Goal: Task Accomplishment & Management: Manage account settings

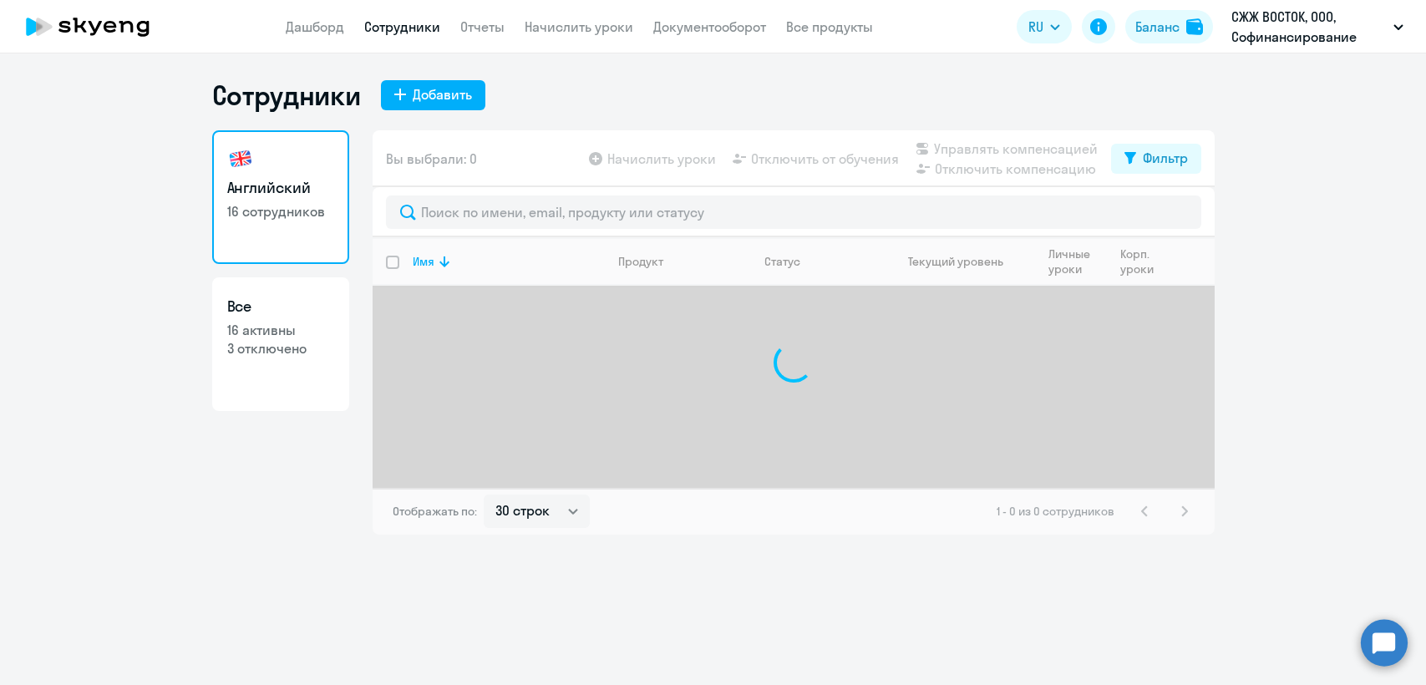
select select "30"
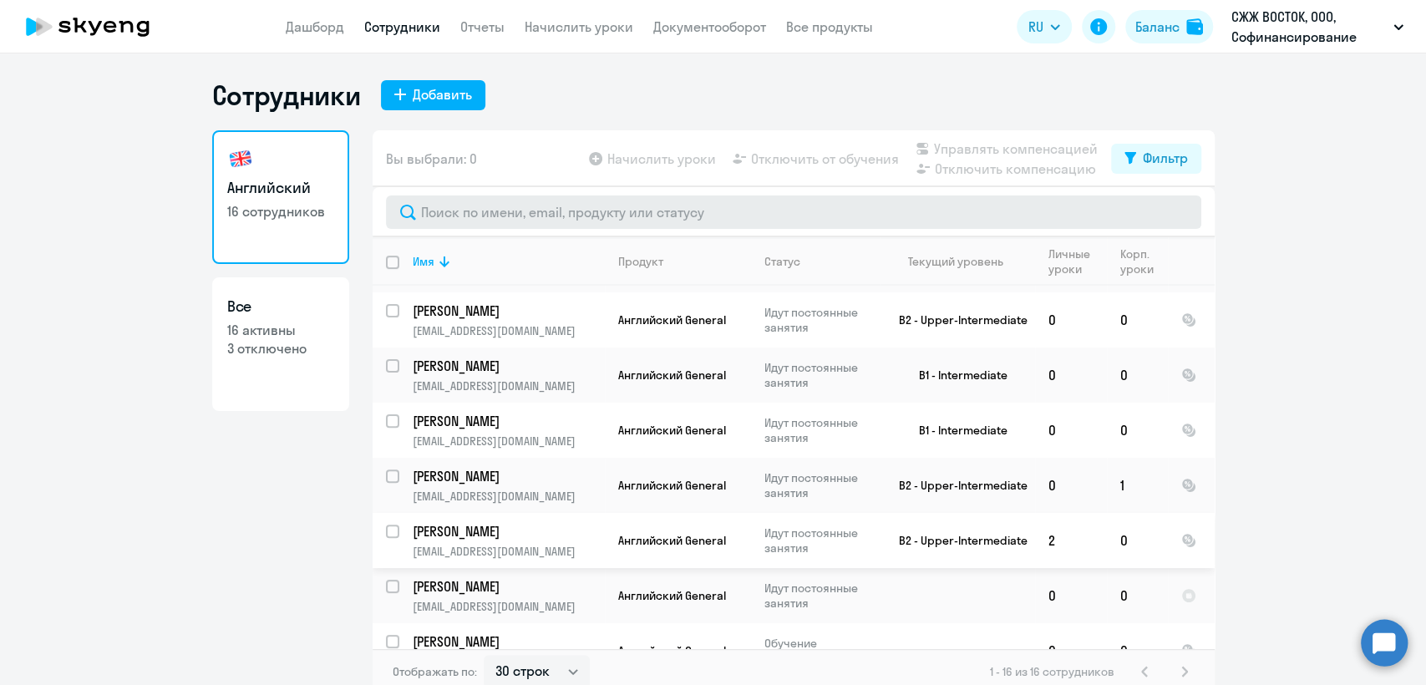
scroll to position [145, 0]
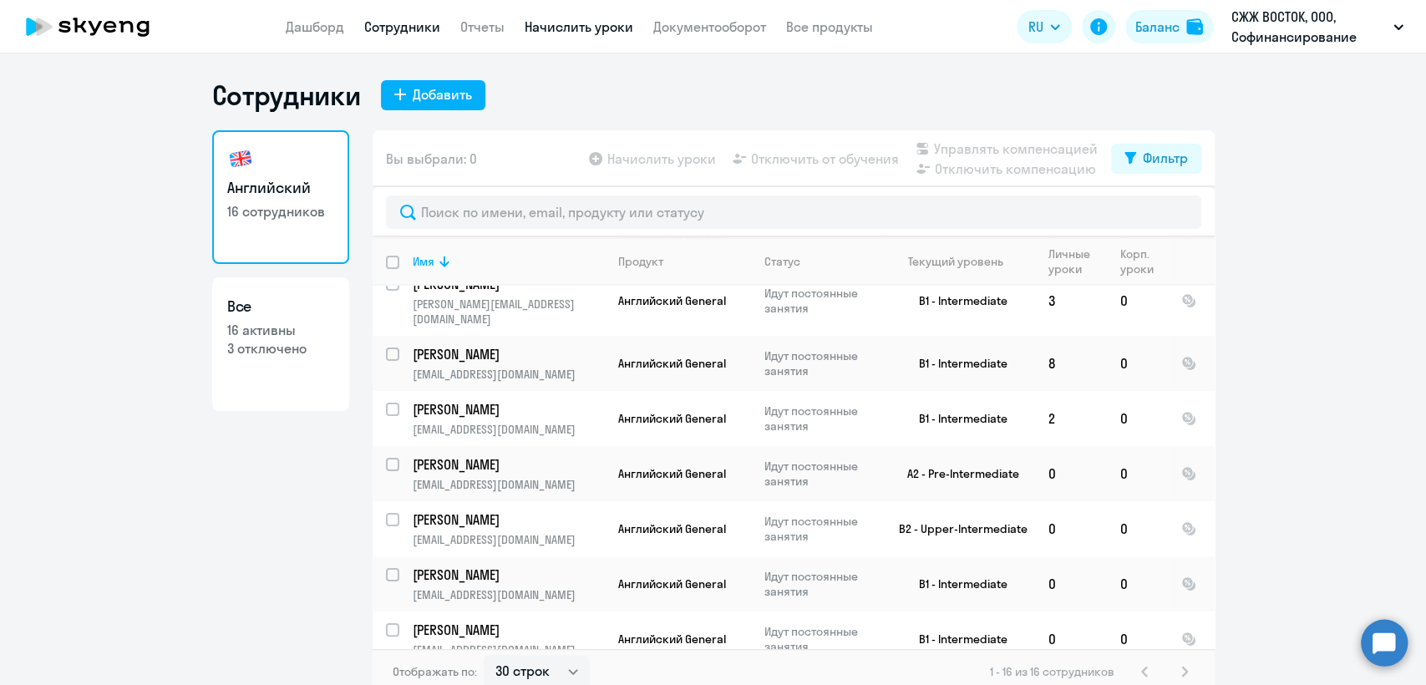
click at [575, 19] on link "Начислить уроки" at bounding box center [578, 26] width 109 height 17
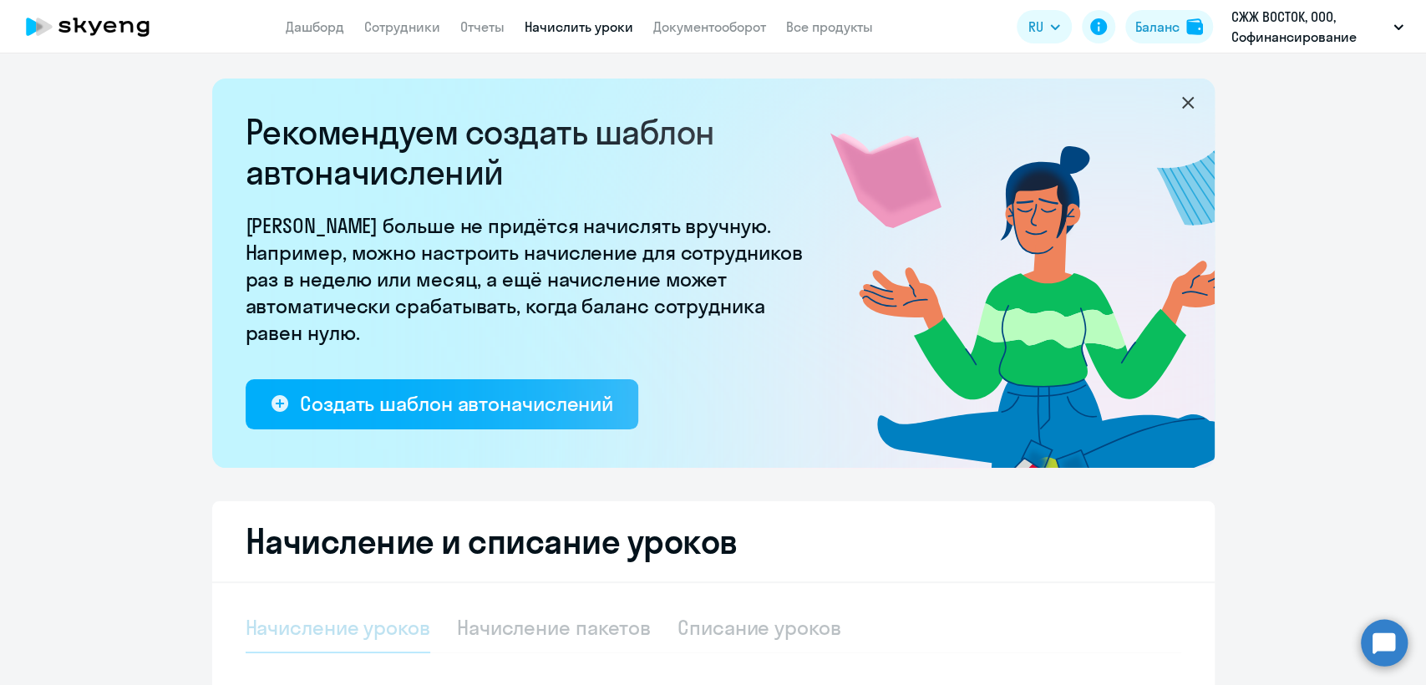
select select "10"
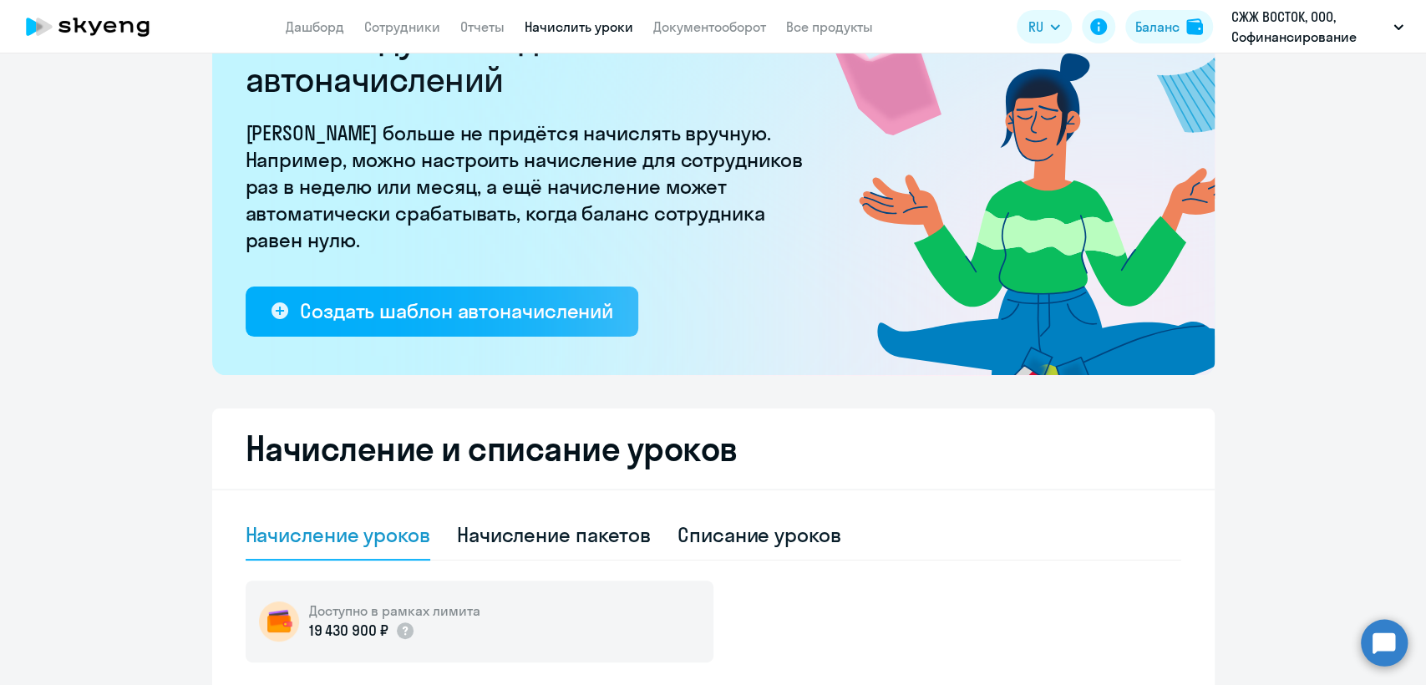
scroll to position [371, 0]
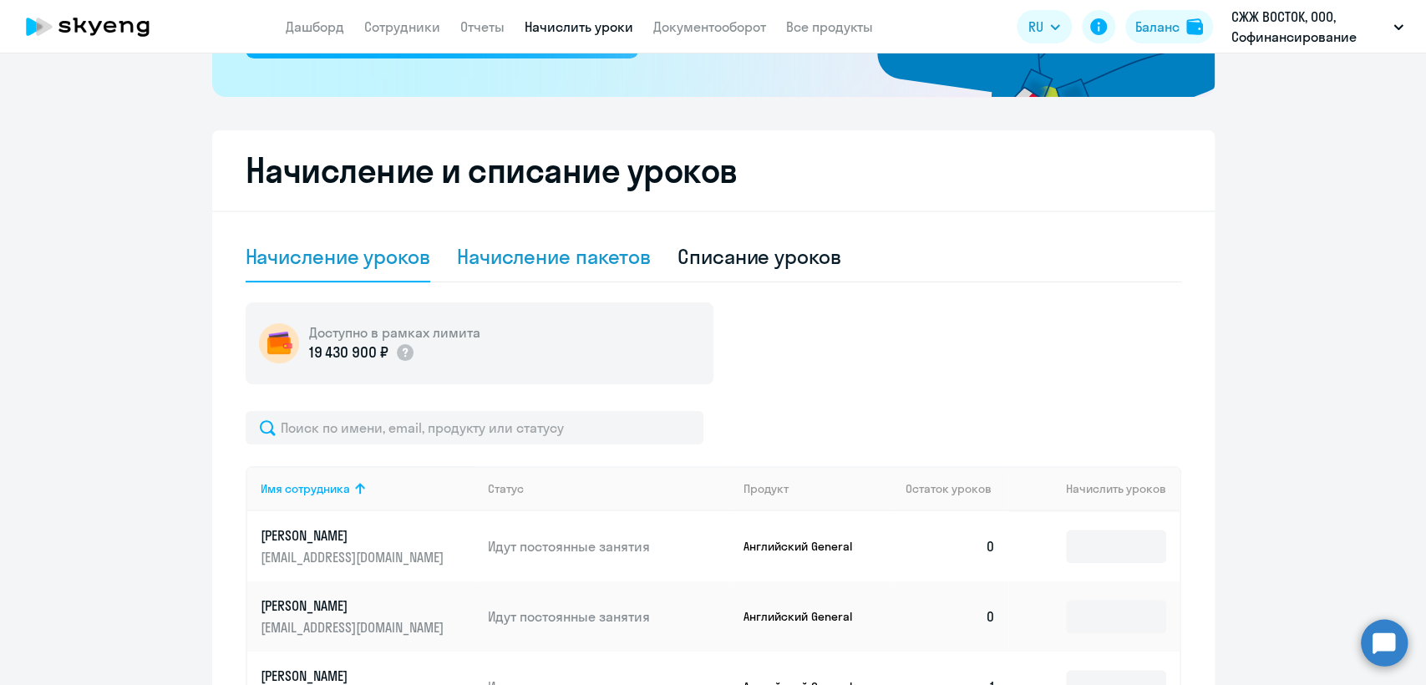
click at [551, 262] on div "Начисление пакетов" at bounding box center [554, 256] width 194 height 27
select select "10"
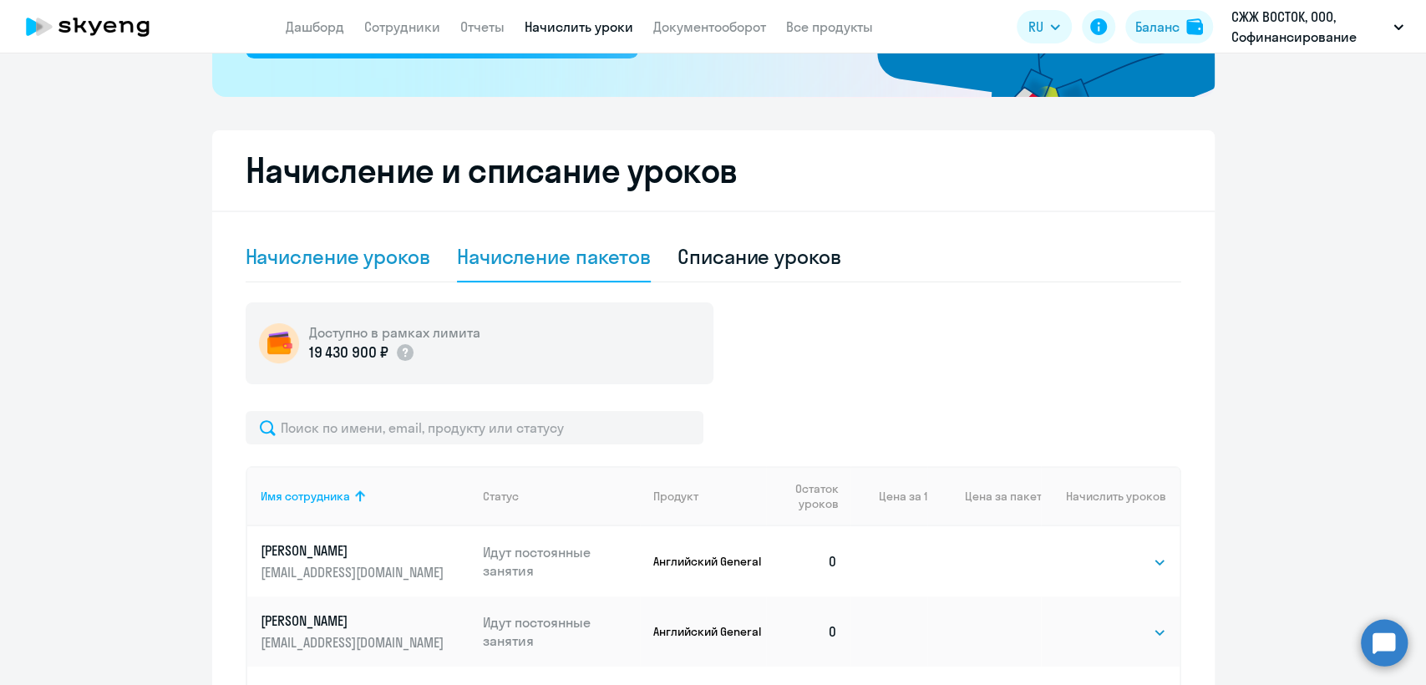
click at [316, 251] on div "Начисление уроков" at bounding box center [338, 256] width 185 height 27
select select "10"
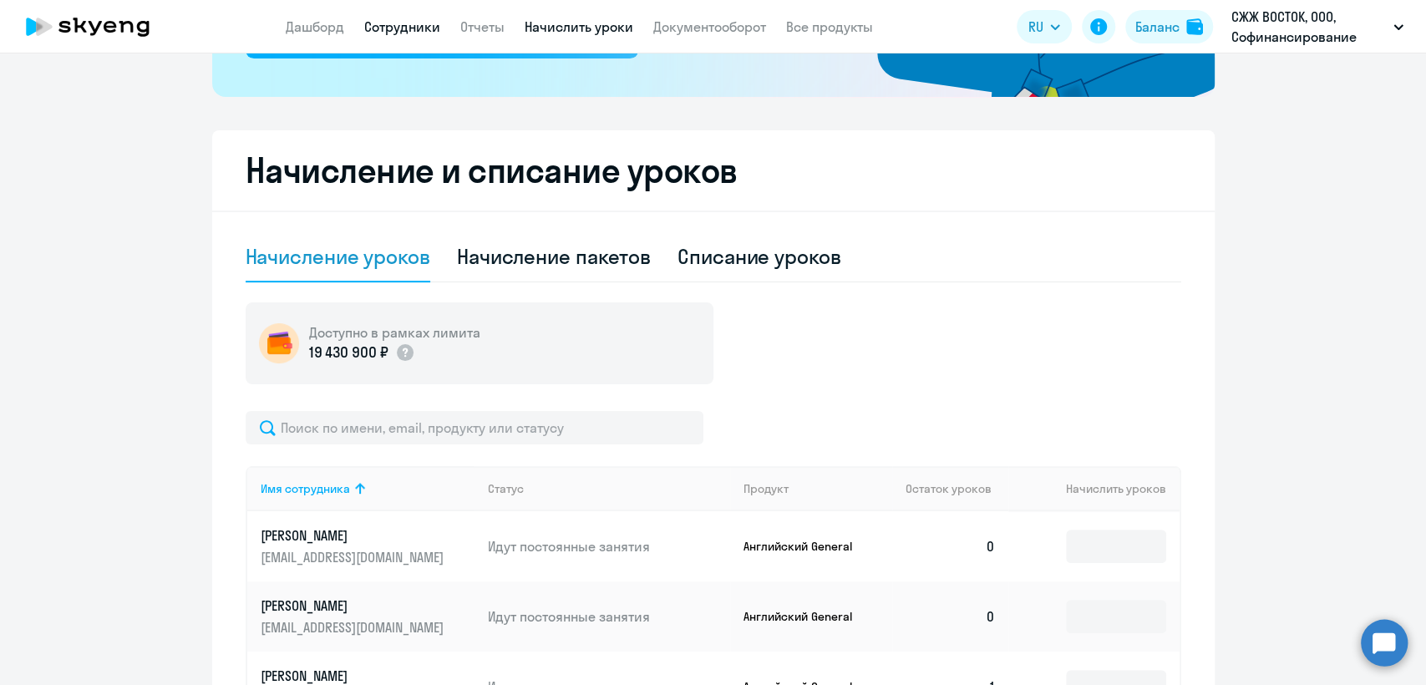
click at [406, 24] on link "Сотрудники" at bounding box center [402, 26] width 76 height 17
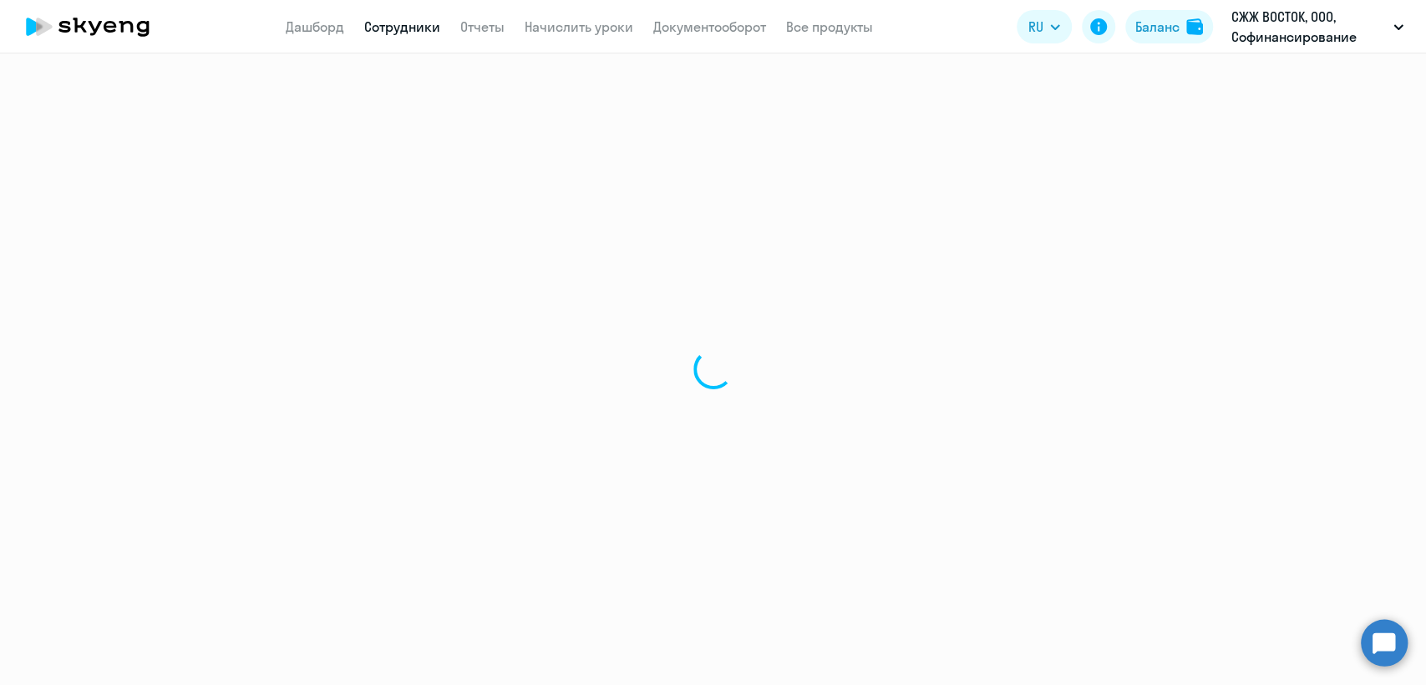
select select "30"
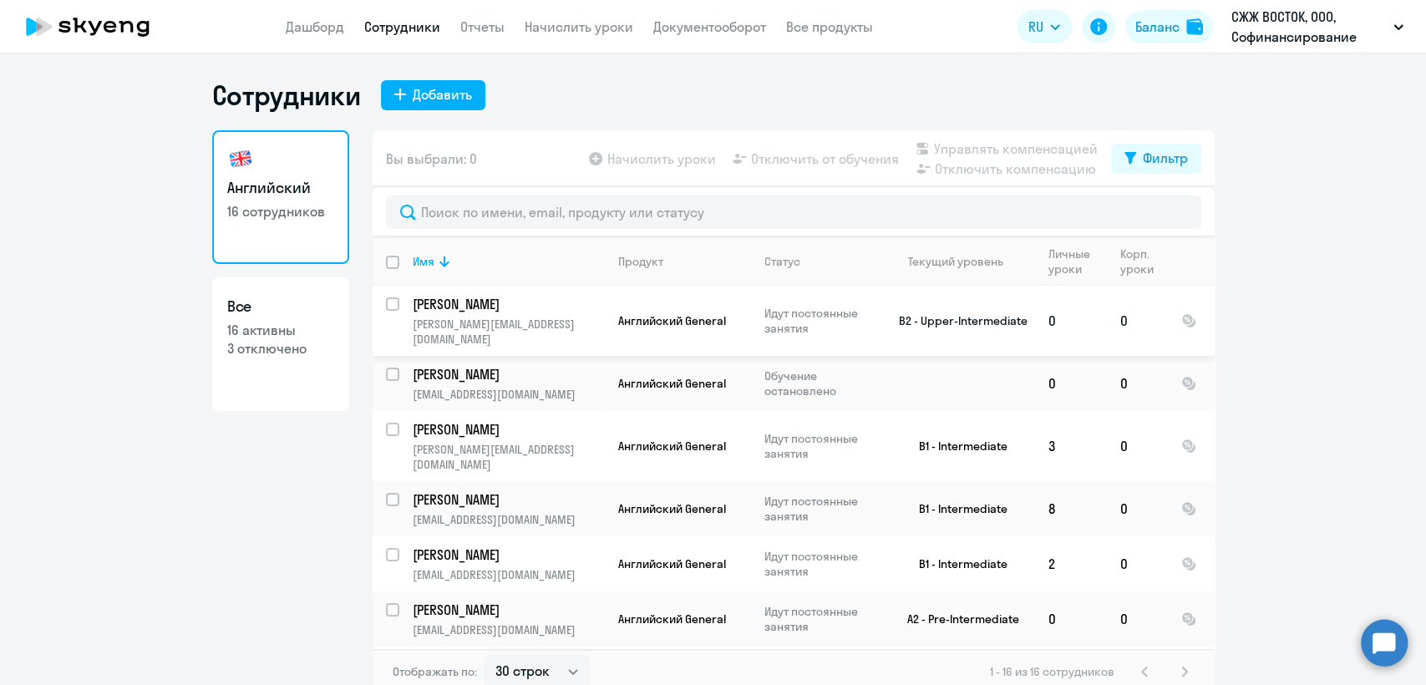
click at [388, 302] on input "select row 21184682" at bounding box center [402, 313] width 33 height 33
checkbox input "true"
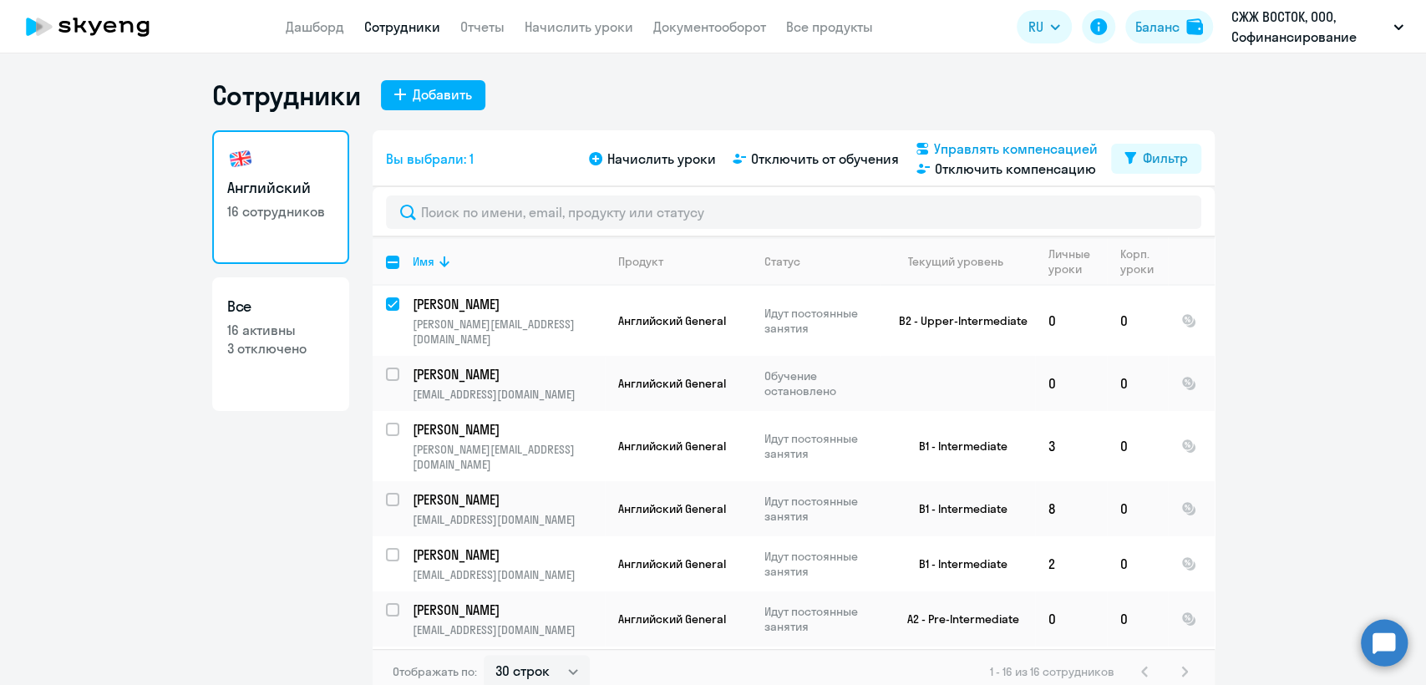
click at [950, 150] on span "Управлять компенсацией" at bounding box center [1016, 149] width 164 height 20
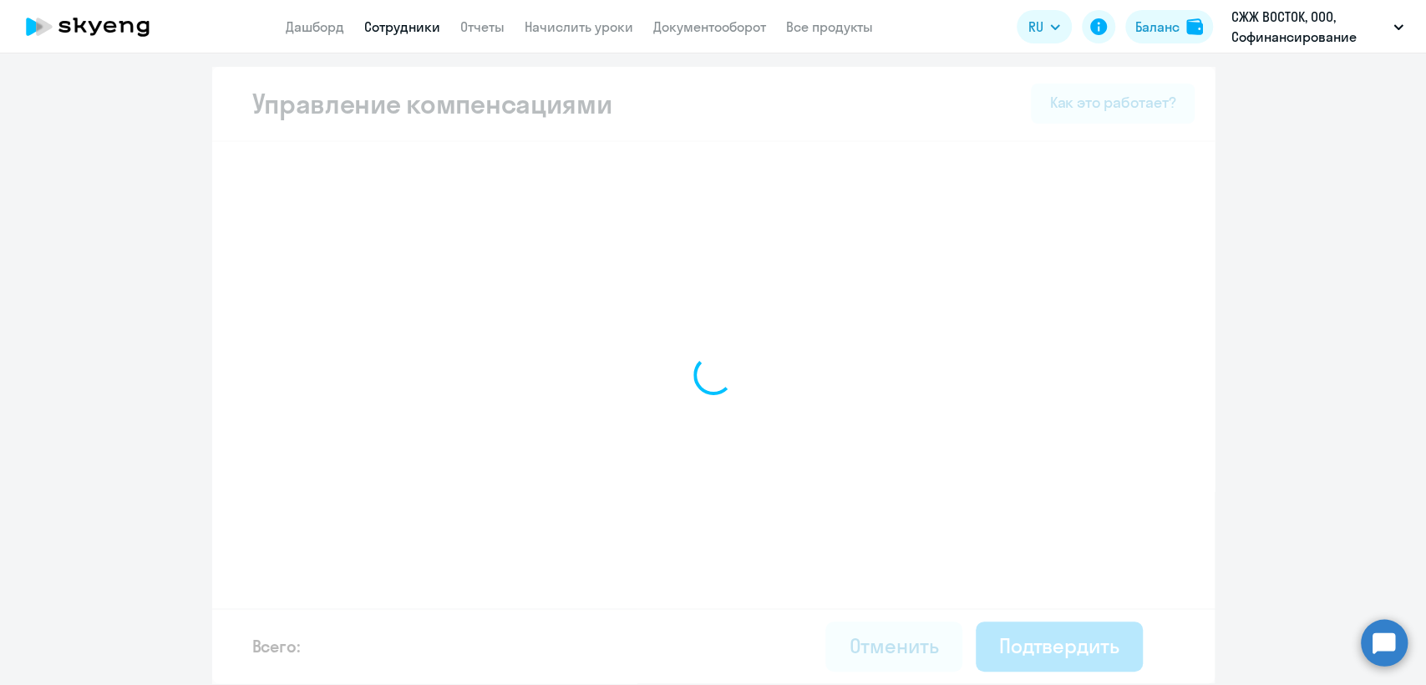
select select "MONTHLY"
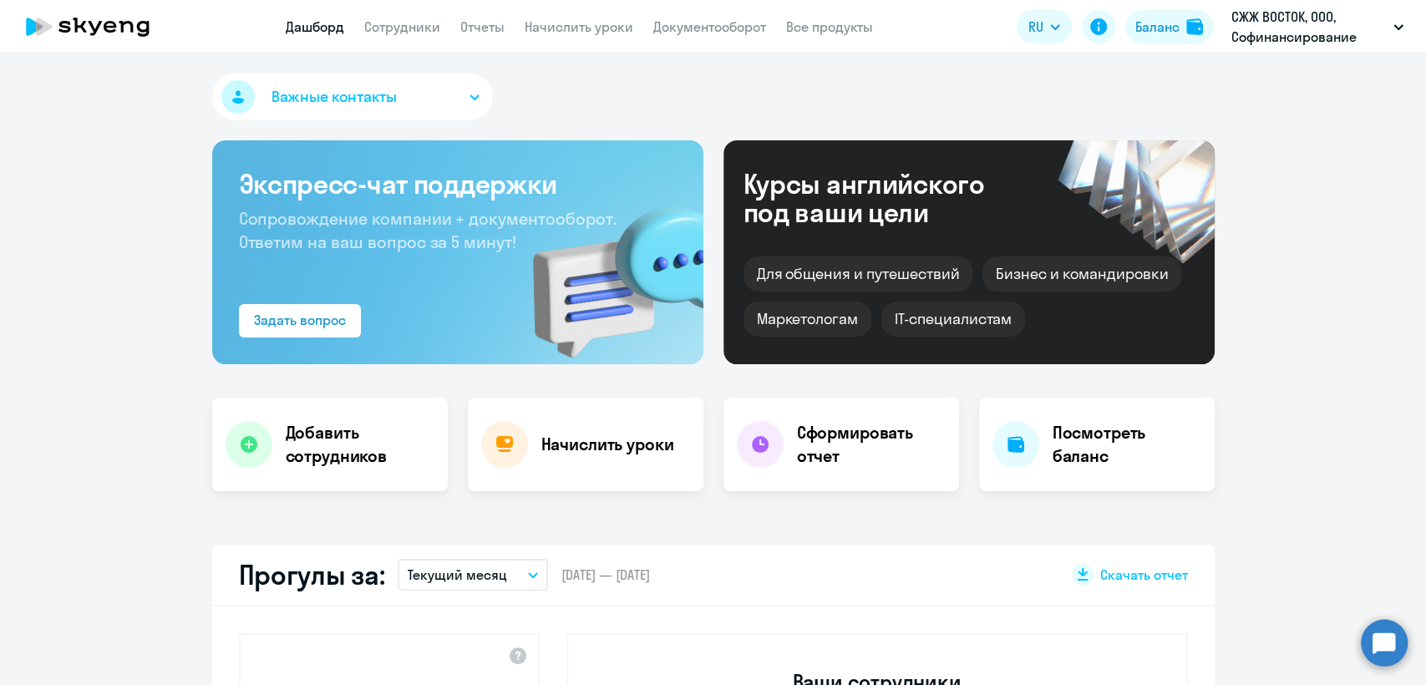
select select "30"
click at [420, 32] on link "Сотрудники" at bounding box center [402, 26] width 76 height 17
select select "30"
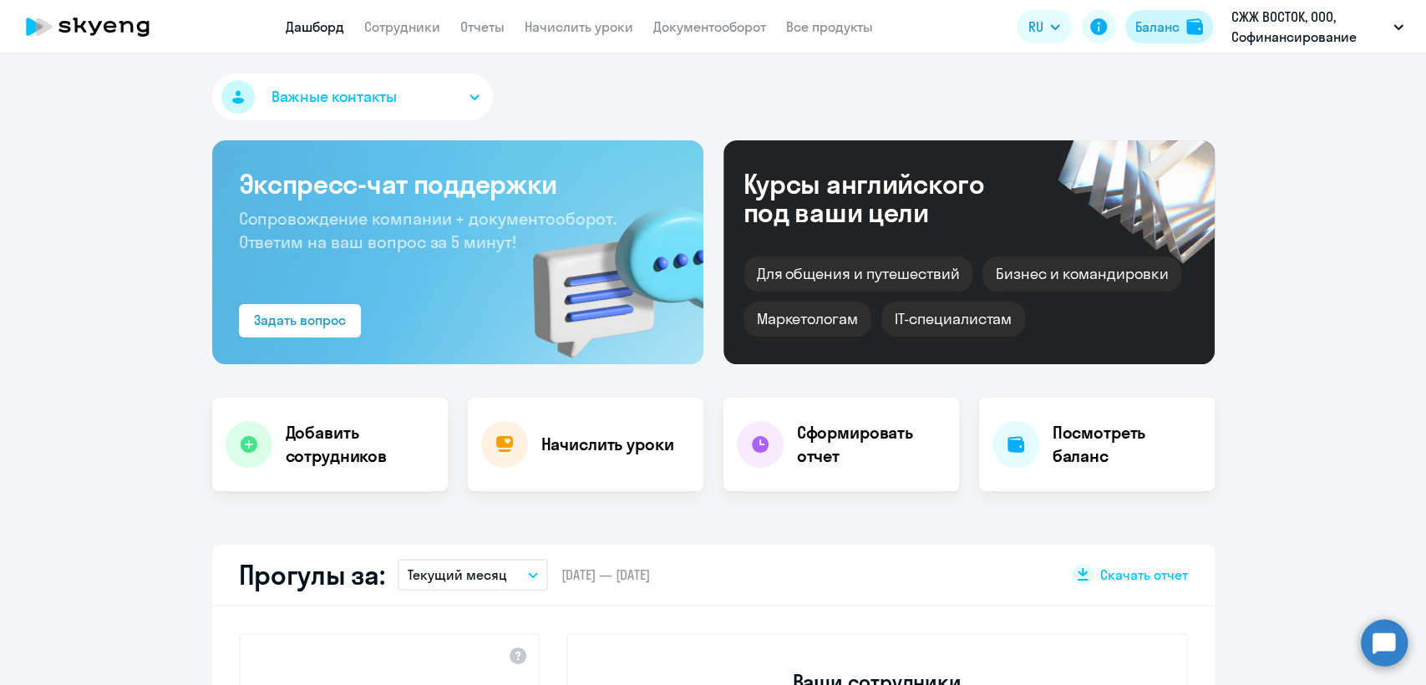
click at [1146, 27] on div "Баланс" at bounding box center [1157, 27] width 44 height 20
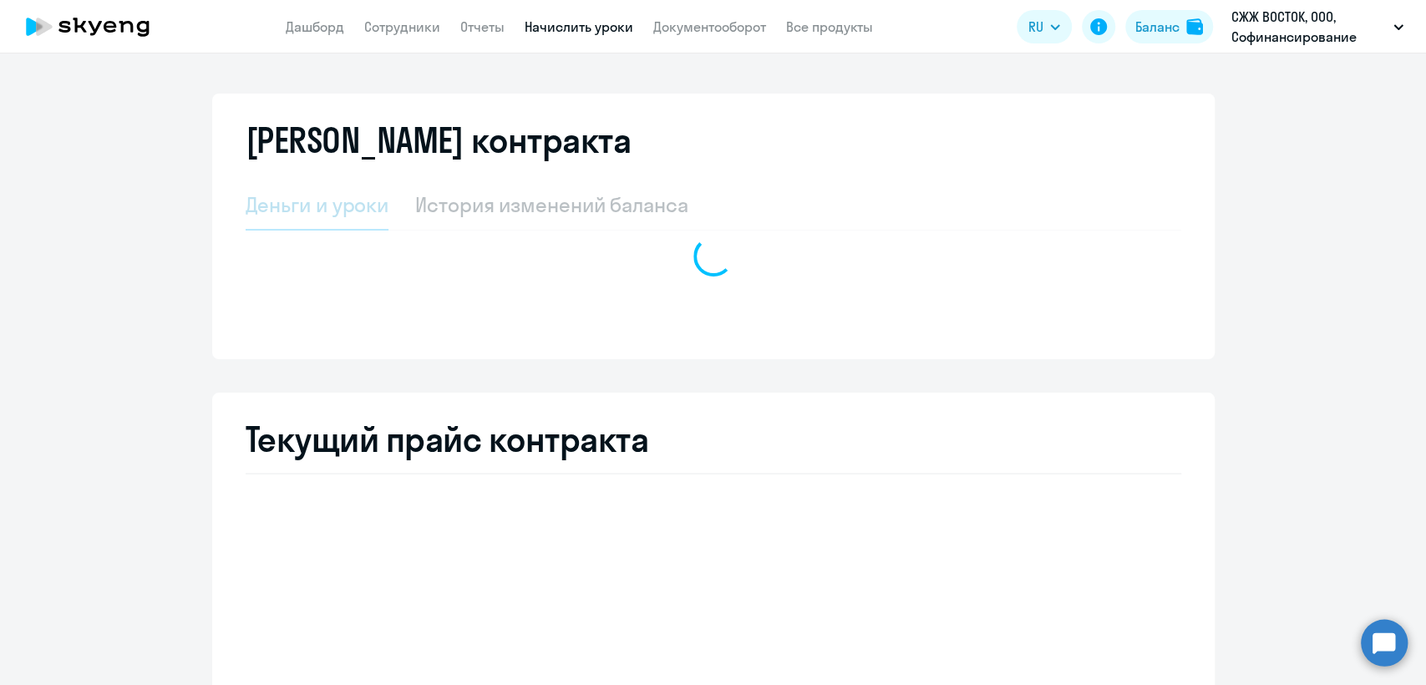
select select "english_adult_not_native_speaker"
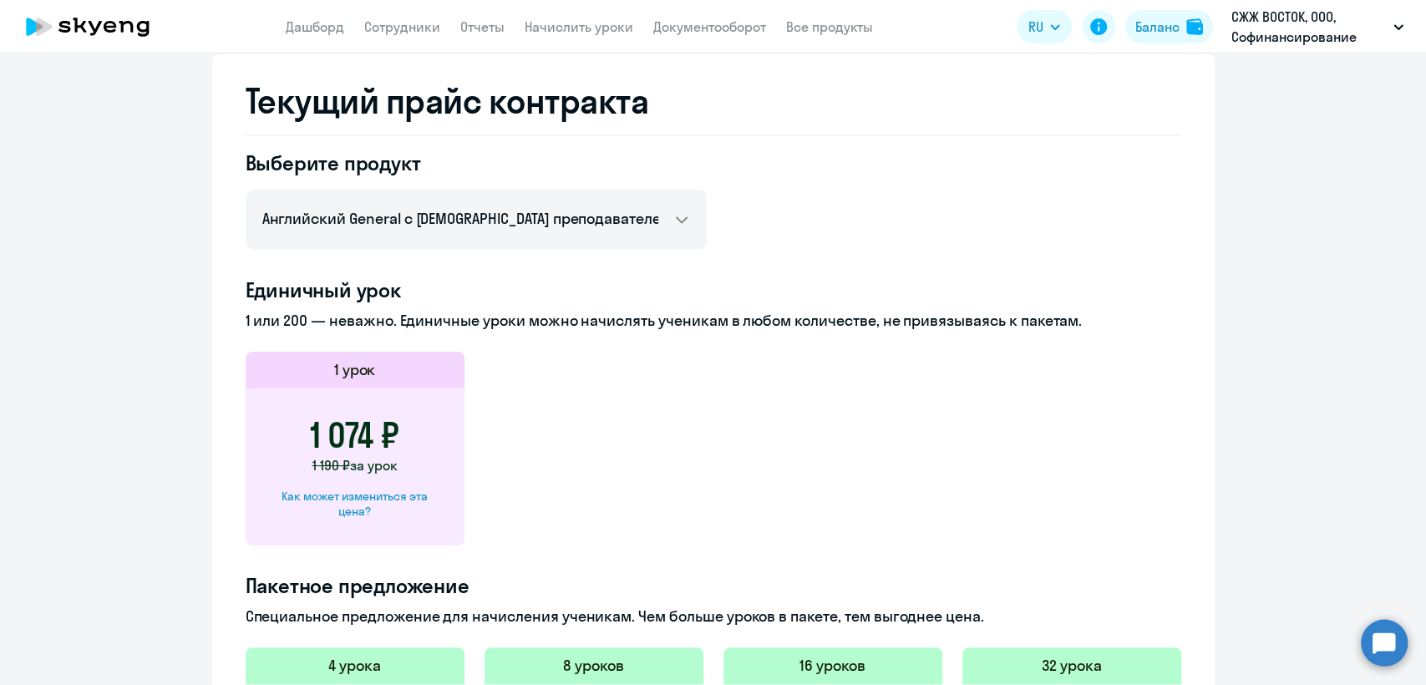
scroll to position [371, 0]
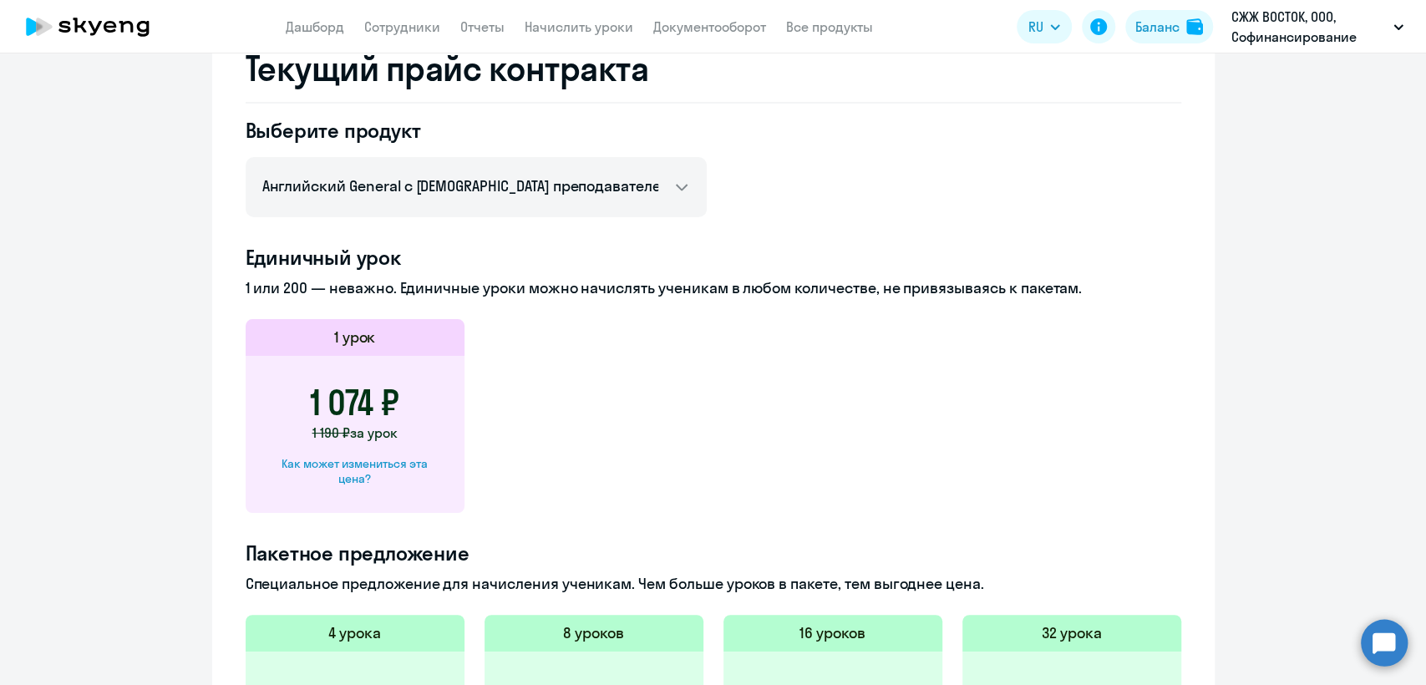
click at [352, 470] on div "Как может измениться эта цена?" at bounding box center [354, 471] width 165 height 30
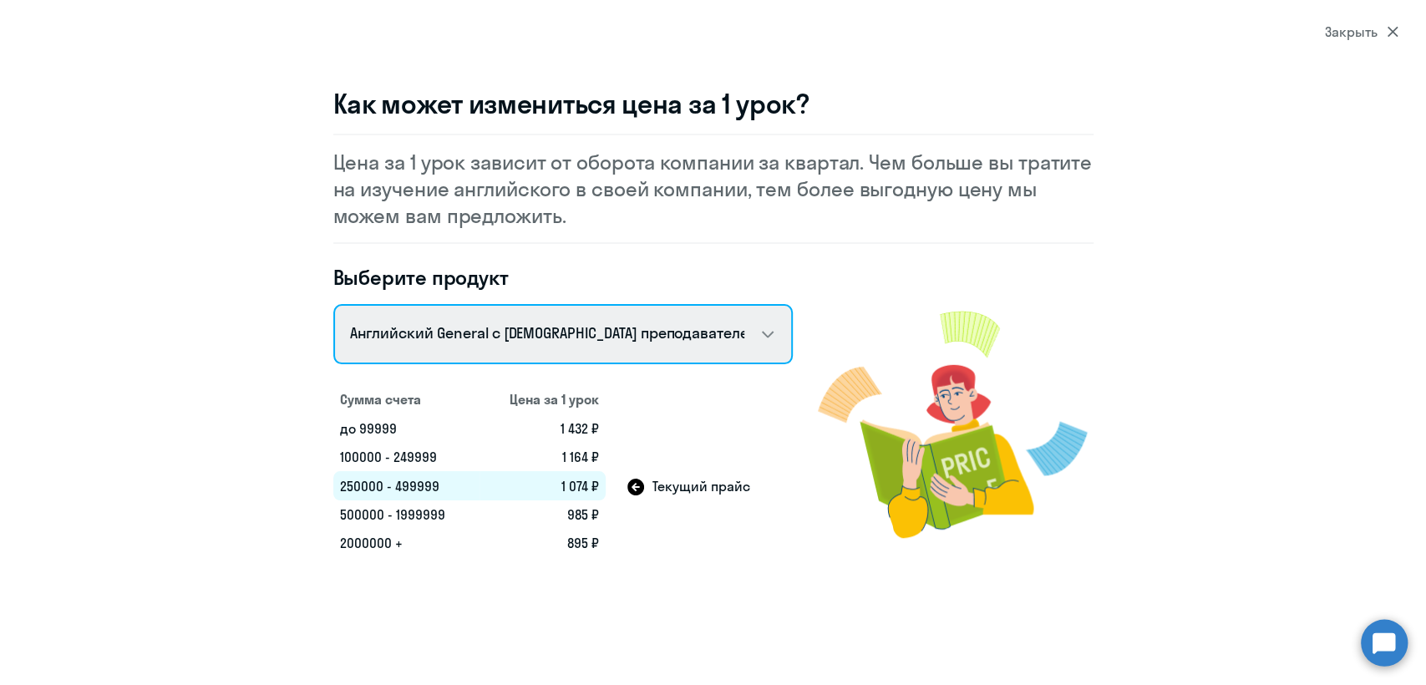
click at [591, 327] on select "Talks 15 минутные разговоры на английском Английский General с [DEMOGRAPHIC_DAT…" at bounding box center [562, 334] width 459 height 60
select select "english_adult_not_native_speaker_premium"
click at [333, 304] on select "Talks 15 минутные разговоры на английском Английский General с [DEMOGRAPHIC_DAT…" at bounding box center [562, 334] width 459 height 60
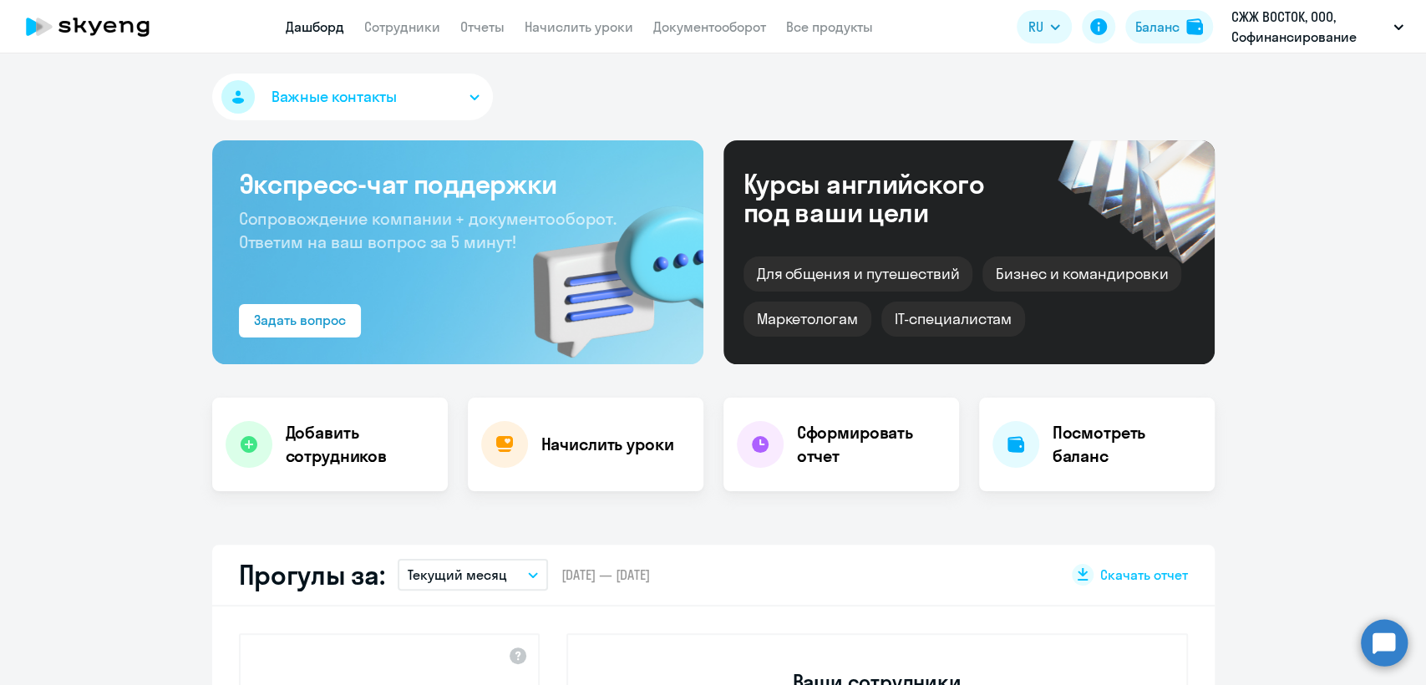
select select "30"
click at [441, 22] on nav "Дашборд Сотрудники Отчеты Начислить уроки Документооборот Все продукты" at bounding box center [579, 27] width 587 height 21
click at [427, 28] on link "Сотрудники" at bounding box center [402, 26] width 76 height 17
select select "30"
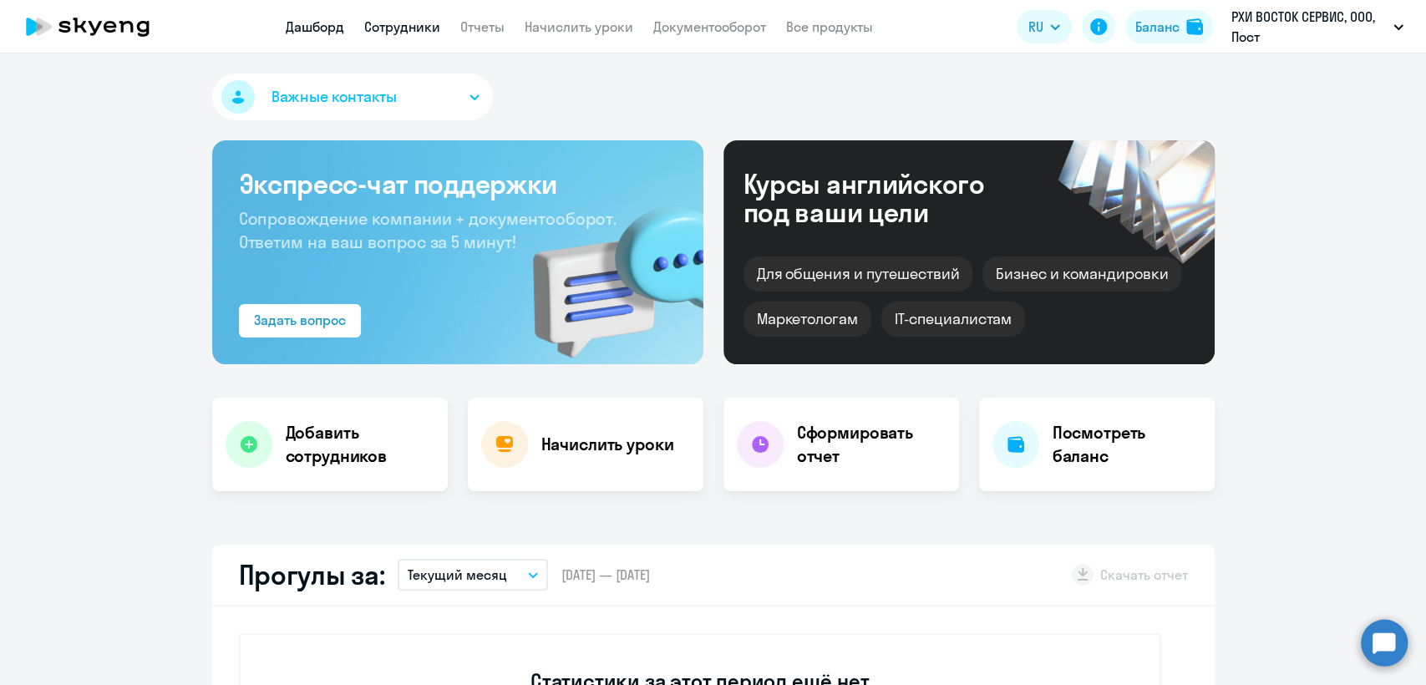
click at [426, 27] on link "Сотрудники" at bounding box center [402, 26] width 76 height 17
select select "30"
